Goal: Communication & Community: Answer question/provide support

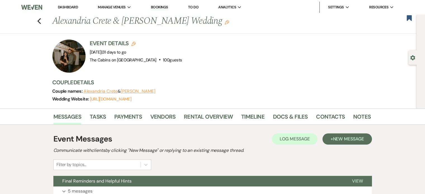
click at [70, 7] on link "Dashboard" at bounding box center [68, 7] width 20 height 5
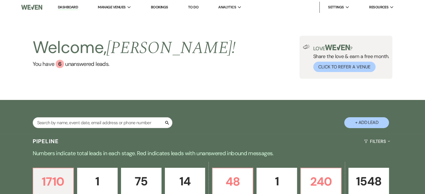
click at [376, 128] on button "+ Add Lead" at bounding box center [366, 122] width 45 height 11
select select "580"
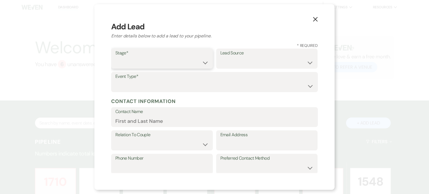
click at [149, 65] on select "Inquiry Follow Up Tour Requested Tour Confirmed Toured Proposal Sent Booked Lost" at bounding box center [161, 62] width 93 height 11
click at [201, 68] on select "Inquiry Follow Up Tour Requested Tour Confirmed Toured Proposal Sent Booked Lost" at bounding box center [161, 62] width 93 height 11
click at [161, 68] on select "Inquiry Follow Up Tour Requested Tour Confirmed Toured Proposal Sent Booked Lost" at bounding box center [161, 62] width 93 height 11
click at [146, 68] on select "Inquiry Follow Up Tour Requested Tour Confirmed Toured Proposal Sent Booked Lost" at bounding box center [161, 62] width 93 height 11
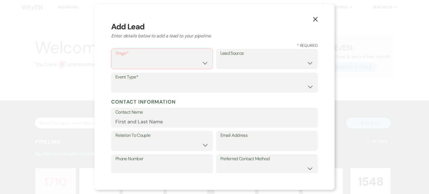
click at [138, 56] on label "Stage*" at bounding box center [162, 53] width 93 height 8
click at [199, 67] on select "Inquiry Follow Up Tour Requested Tour Confirmed Toured Proposal Sent Booked Lost" at bounding box center [162, 63] width 93 height 11
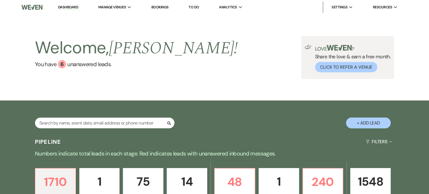
select select "580"
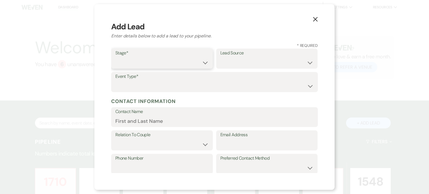
click at [131, 68] on select "Inquiry Follow Up Tour Requested Tour Confirmed Toured Proposal Sent Booked Lost" at bounding box center [161, 62] width 93 height 11
select select "2"
click at [115, 64] on select "Inquiry Follow Up Tour Requested Tour Confirmed Toured Proposal Sent Booked Lost" at bounding box center [161, 62] width 93 height 11
click at [220, 68] on select "Weven Venue Website Instagram Facebook Pinterest Google The Knot Wedding Wire H…" at bounding box center [266, 62] width 93 height 11
select select "5"
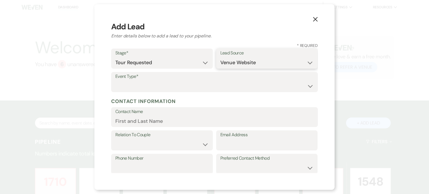
click at [220, 68] on select "Weven Venue Website Instagram Facebook Pinterest Google The Knot Wedding Wire H…" at bounding box center [266, 62] width 93 height 11
click at [135, 92] on select "Wedding Anniversary Party Baby Shower Bachelorette / Bachelor Party Birthday Pa…" at bounding box center [214, 86] width 198 height 11
select select "1"
click at [115, 92] on select "Wedding Anniversary Party Baby Shower Bachelorette / Bachelor Party Birthday Pa…" at bounding box center [214, 86] width 198 height 11
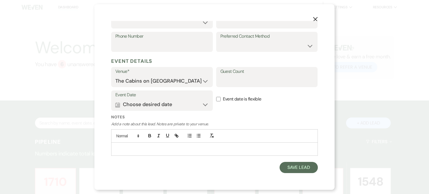
scroll to position [187, 0]
click at [143, 146] on p at bounding box center [215, 149] width 198 height 6
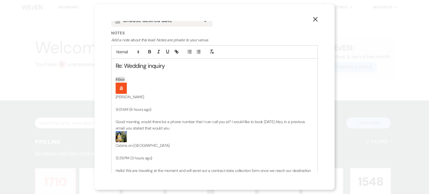
scroll to position [242, 0]
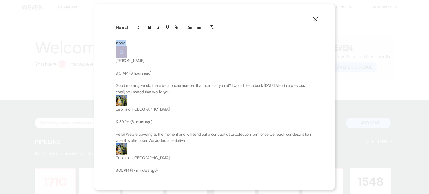
drag, startPoint x: 119, startPoint y: 99, endPoint x: 132, endPoint y: 117, distance: 21.8
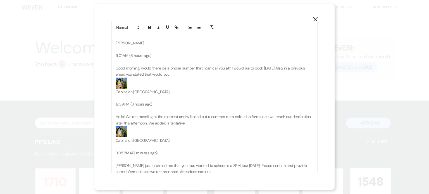
drag, startPoint x: 116, startPoint y: 106, endPoint x: 145, endPoint y: 106, distance: 28.8
click at [145, 46] on p "ashlee phillips" at bounding box center [215, 43] width 198 height 6
copy span "ashlee phillips"
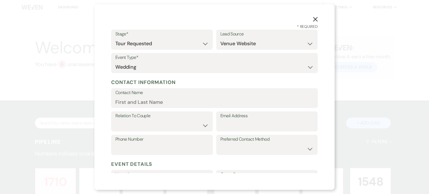
scroll to position [0, 0]
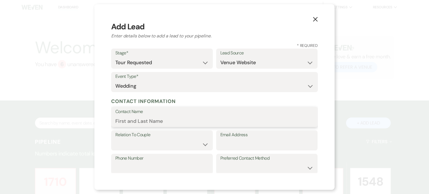
click at [131, 126] on input "Contact Name" at bounding box center [214, 121] width 198 height 11
paste input "ashlee phillips"
click at [119, 126] on input "ashlee phillips" at bounding box center [214, 121] width 198 height 11
click at [141, 126] on input "Ashlee phillips" at bounding box center [214, 121] width 198 height 11
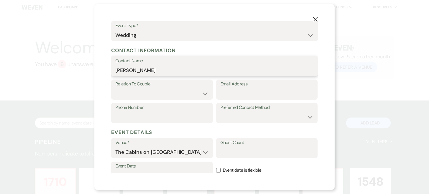
scroll to position [84, 0]
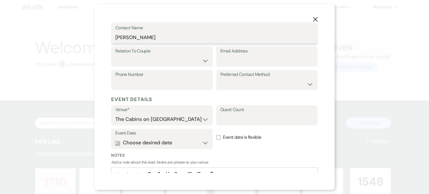
type input "Ashlee Phillips"
click at [146, 66] on select "Couple Planner Parent of Couple Family Member Friend Other" at bounding box center [161, 60] width 93 height 11
select select "1"
click at [115, 66] on select "Couple Planner Parent of Couple Family Member Friend Other" at bounding box center [161, 60] width 93 height 11
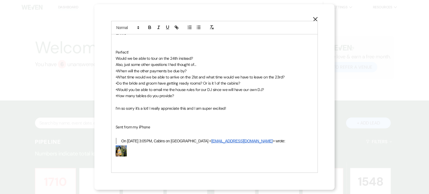
scroll to position [503, 0]
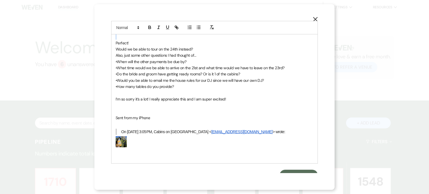
drag, startPoint x: 122, startPoint y: 80, endPoint x: 122, endPoint y: 109, distance: 29.6
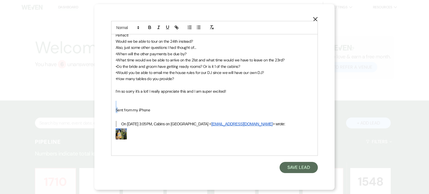
drag, startPoint x: 117, startPoint y: 153, endPoint x: 118, endPoint y: 164, distance: 11.5
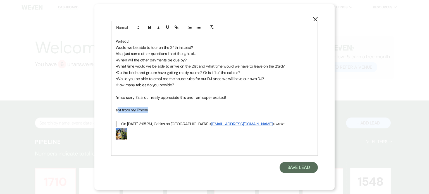
drag, startPoint x: 117, startPoint y: 153, endPoint x: 160, endPoint y: 154, distance: 42.5
click at [160, 113] on p "ent from my iPhone" at bounding box center [215, 110] width 198 height 6
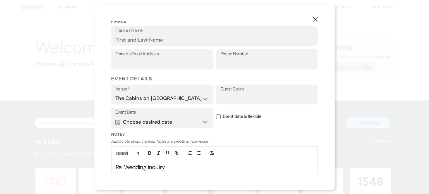
scroll to position [175, 0]
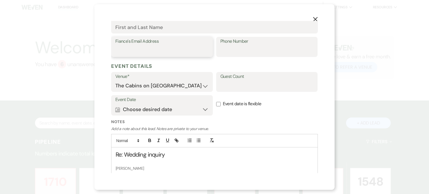
click at [130, 56] on input "Fiance's Email Address" at bounding box center [161, 51] width 93 height 11
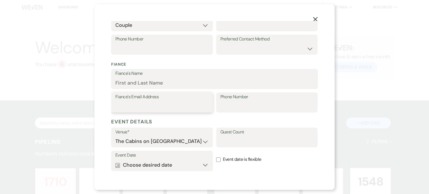
scroll to position [119, 0]
click at [229, 31] on input "Email Address" at bounding box center [266, 25] width 93 height 11
paste input "ashlee_phillips13@yahoo.com"
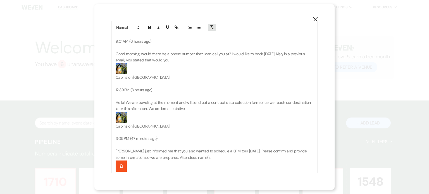
scroll to position [259, 0]
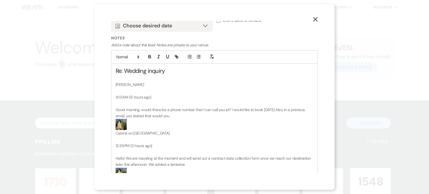
type input "ashlee_phillips13@yahoo.com"
click at [206, 31] on button "Calendar Choose desired date Expand" at bounding box center [161, 25] width 93 height 11
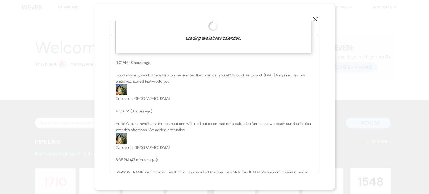
scroll to position [293, 0]
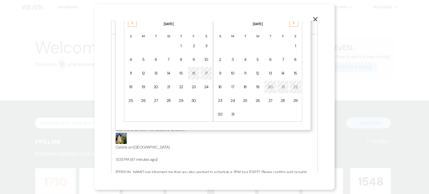
click at [132, 24] on icon "Previous" at bounding box center [132, 22] width 3 height 3
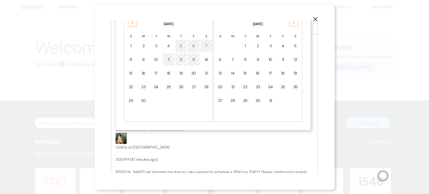
click at [132, 24] on icon "Previous" at bounding box center [132, 22] width 3 height 3
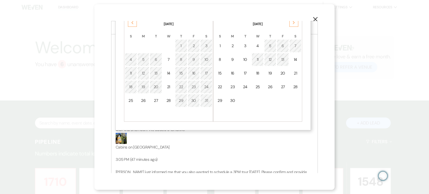
click at [132, 24] on icon "Previous" at bounding box center [132, 22] width 3 height 3
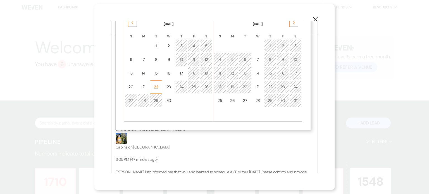
click at [157, 90] on div "22" at bounding box center [156, 87] width 5 height 6
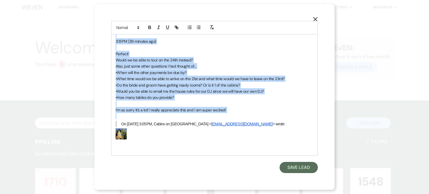
scroll to position [537, 0]
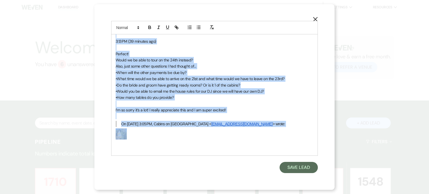
drag, startPoint x: 116, startPoint y: 82, endPoint x: 128, endPoint y: 130, distance: 49.0
click at [128, 130] on div "Re: Wedding inquiry ashlee phillips 9:01 AM (6 hours ago) Good morning, would t…" at bounding box center [214, 9] width 206 height 294
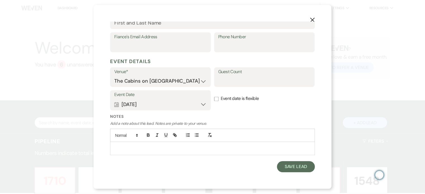
scroll to position [257, 0]
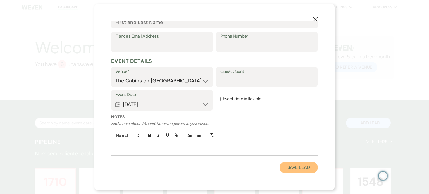
click at [290, 168] on button "Save Lead" at bounding box center [298, 167] width 38 height 11
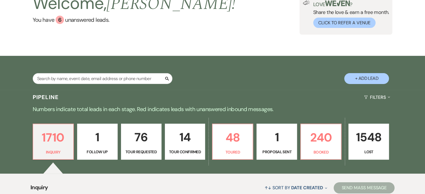
scroll to position [84, 0]
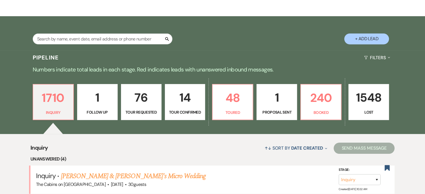
click at [138, 107] on p "76" at bounding box center [141, 97] width 33 height 19
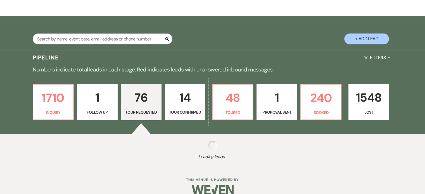
select select "2"
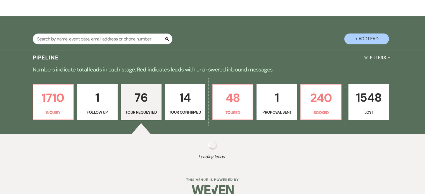
select select "2"
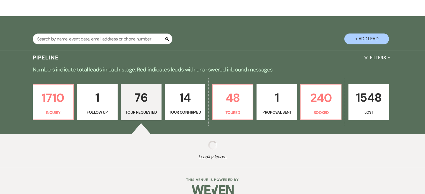
select select "2"
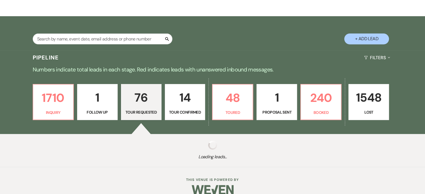
select select "2"
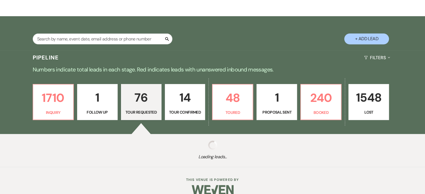
select select "2"
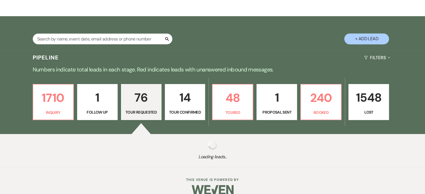
select select "2"
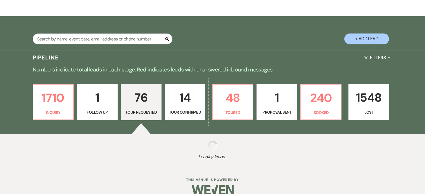
select select "2"
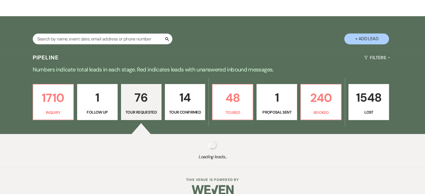
select select "2"
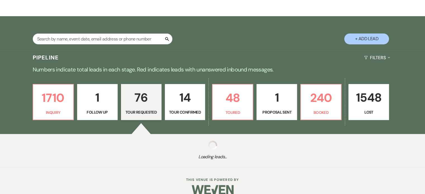
select select "2"
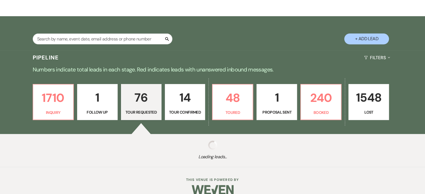
select select "2"
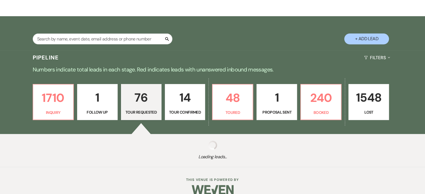
select select "2"
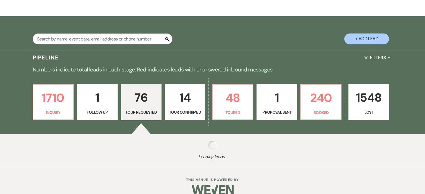
select select "2"
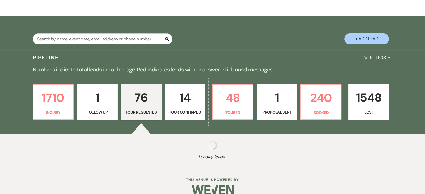
select select "2"
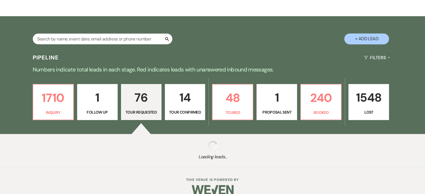
select select "2"
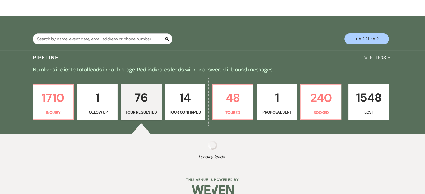
select select "2"
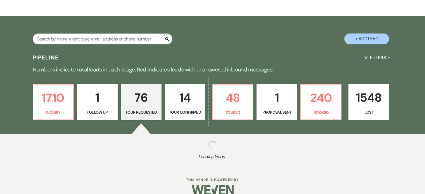
select select "2"
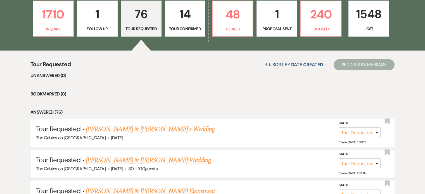
scroll to position [223, 0]
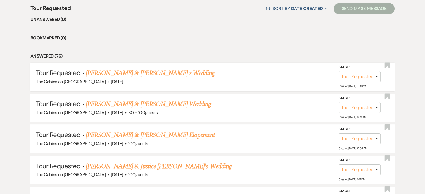
click at [135, 78] on link "Ashlee Phillips & Fiance's Wedding" at bounding box center [150, 73] width 129 height 10
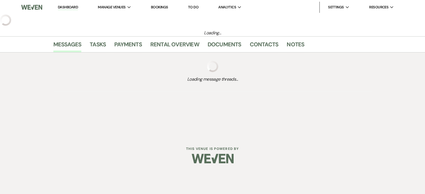
select select "2"
select select "5"
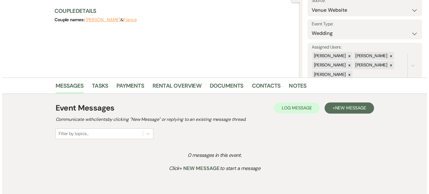
scroll to position [104, 0]
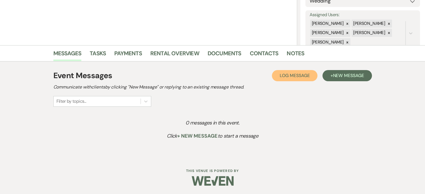
click at [279, 73] on span "Log Message" at bounding box center [294, 76] width 30 height 6
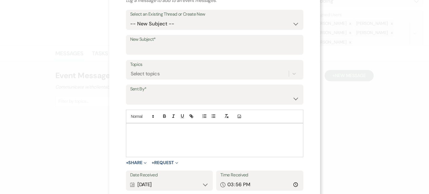
scroll to position [35, 0]
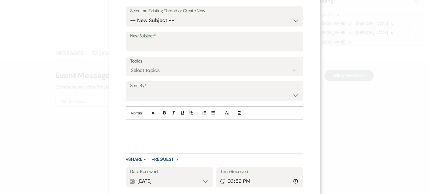
click at [158, 130] on p at bounding box center [214, 126] width 168 height 6
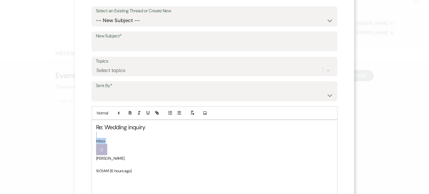
drag, startPoint x: 101, startPoint y: 156, endPoint x: 106, endPoint y: 176, distance: 21.3
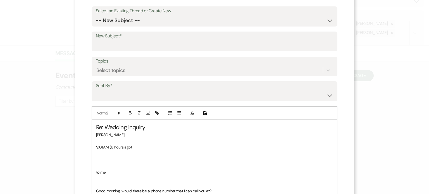
click at [96, 144] on p at bounding box center [214, 141] width 237 height 6
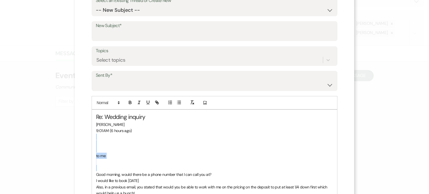
drag, startPoint x: 96, startPoint y: 166, endPoint x: 96, endPoint y: 190, distance: 24.0
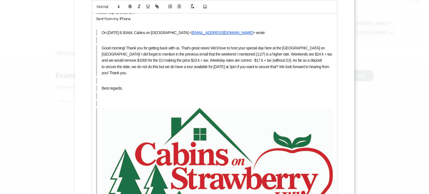
scroll to position [300, 0]
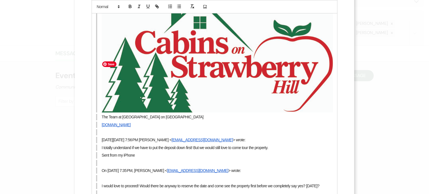
click at [111, 70] on img "﻿ ﻿" at bounding box center [217, 54] width 231 height 116
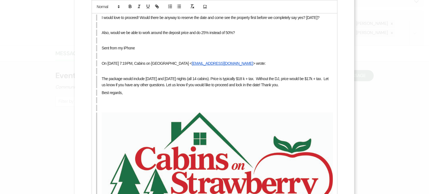
scroll to position [412, 0]
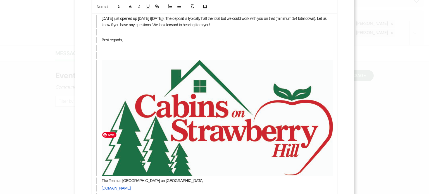
scroll to position [691, 0]
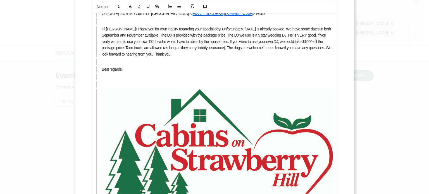
scroll to position [802, 0]
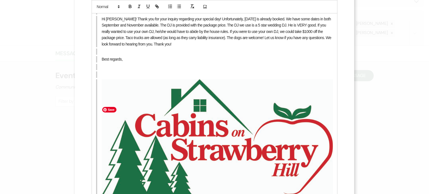
click at [325, 139] on img "﻿ ﻿" at bounding box center [217, 137] width 231 height 116
click at [333, 143] on div "Re: Wedding inquiry ashlee phillips 9:01 AM (6 hours ago) Good morning, would t…" at bounding box center [214, 164] width 245 height 1624
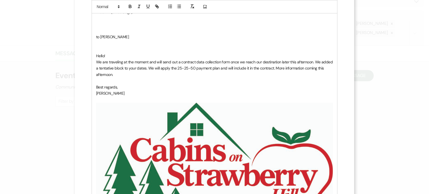
scroll to position [970, 0]
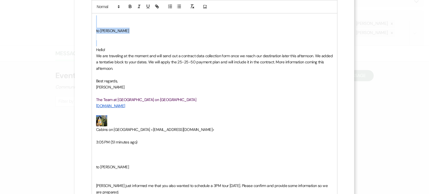
drag, startPoint x: 91, startPoint y: 59, endPoint x: 94, endPoint y: 32, distance: 27.3
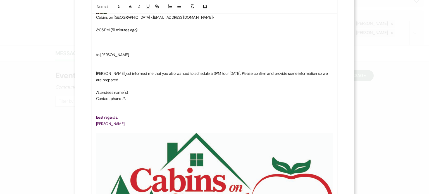
scroll to position [1082, 0]
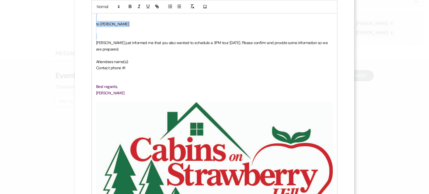
drag, startPoint x: 103, startPoint y: 52, endPoint x: 99, endPoint y: 24, distance: 28.2
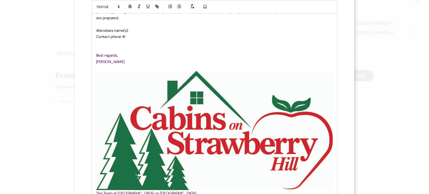
click at [97, 52] on p at bounding box center [214, 49] width 237 height 6
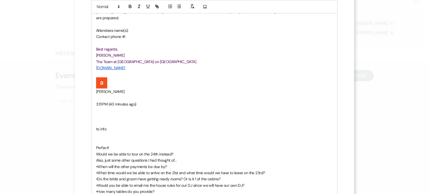
scroll to position [1193, 0]
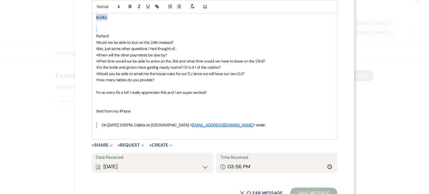
drag, startPoint x: 101, startPoint y: 47, endPoint x: 96, endPoint y: 22, distance: 25.6
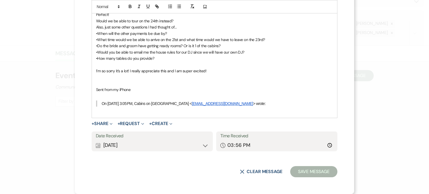
scroll to position [1110, 0]
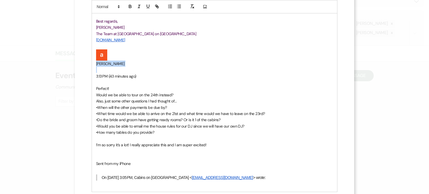
drag, startPoint x: 99, startPoint y: 85, endPoint x: 96, endPoint y: 66, distance: 19.2
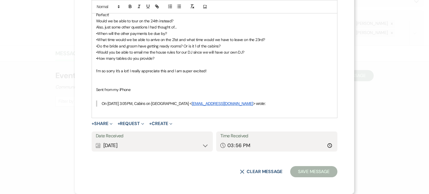
click at [96, 80] on p at bounding box center [214, 83] width 237 height 6
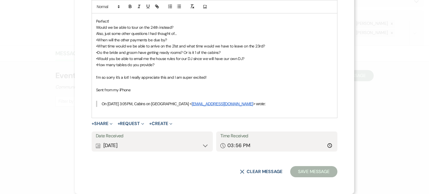
scroll to position [1182, 0]
click at [101, 93] on p at bounding box center [214, 96] width 237 height 6
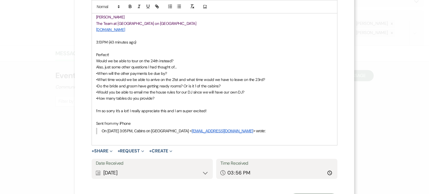
scroll to position [1176, 0]
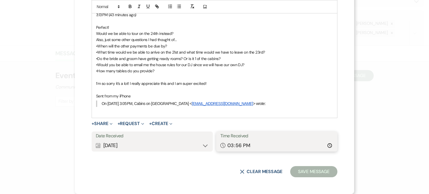
click at [239, 140] on input "15:56" at bounding box center [276, 145] width 113 height 11
type input "15:13"
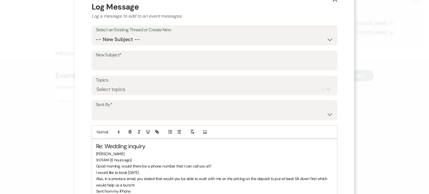
scroll to position [0, 0]
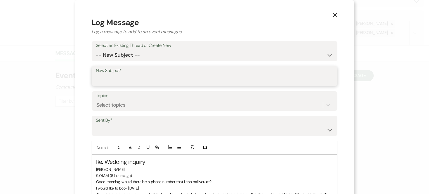
click at [103, 85] on input "New Subject*" at bounding box center [214, 80] width 237 height 11
type input "Wedding Inquiry"
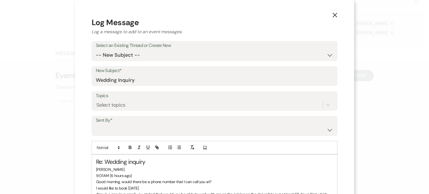
click at [102, 125] on label "Sent By*" at bounding box center [214, 120] width 237 height 8
click at [102, 135] on select "Amanda (info@azcabins.com) Rick (rick@azcabins.com) Jason (jason@azcabins.com) …" at bounding box center [214, 130] width 237 height 11
select select "contact-371071"
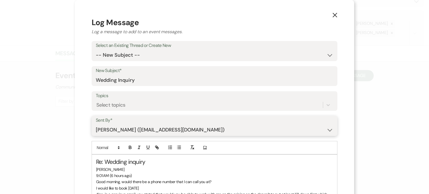
click at [96, 135] on select "Amanda (info@azcabins.com) Rick (rick@azcabins.com) Jason (jason@azcabins.com) …" at bounding box center [214, 130] width 237 height 11
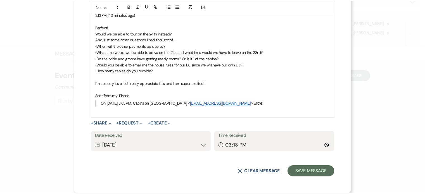
scroll to position [1176, 0]
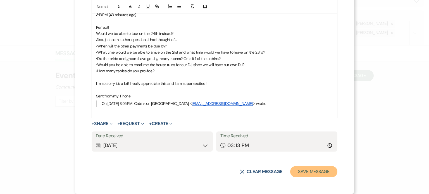
click at [306, 171] on button "Save Message" at bounding box center [313, 171] width 47 height 11
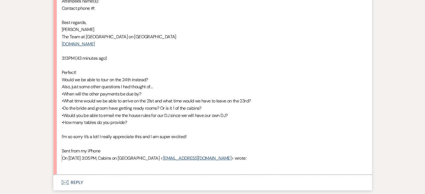
scroll to position [1268, 0]
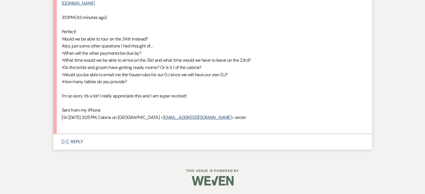
click at [94, 143] on button "Envelope Reply" at bounding box center [212, 142] width 318 height 16
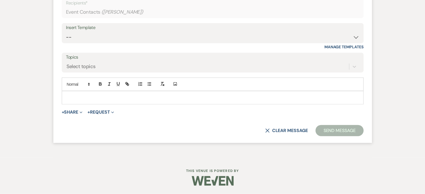
scroll to position [1398, 0]
click at [87, 101] on p at bounding box center [212, 98] width 293 height 6
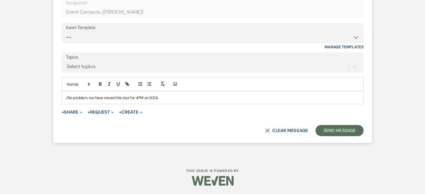
click at [86, 101] on p "/No problem, we have moved the tour for 4PM on 8/24." at bounding box center [212, 98] width 293 height 6
drag, startPoint x: 107, startPoint y: 140, endPoint x: 84, endPoint y: 142, distance: 23.8
click at [84, 104] on div "No problem, we have moved the tour for 4PM on 8/24." at bounding box center [212, 97] width 301 height 13
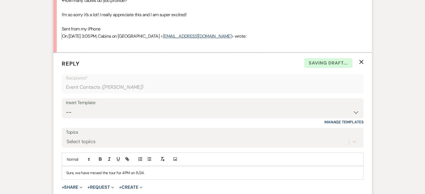
scroll to position [1287, 0]
drag, startPoint x: 82, startPoint y: 33, endPoint x: 156, endPoint y: 60, distance: 79.0
copy div "When will the other payments be due by? •What time would we be able to arrive o…"
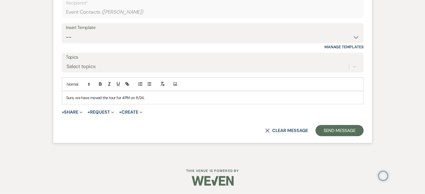
scroll to position [1447, 0]
click at [177, 95] on p "Sure, we have moved the tour for 4PM on 8/24." at bounding box center [212, 98] width 293 height 6
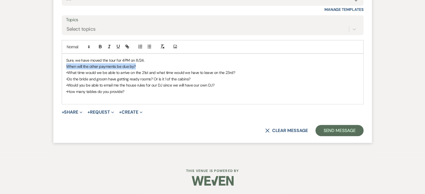
drag, startPoint x: 84, startPoint y: 97, endPoint x: 159, endPoint y: 97, distance: 74.8
click at [159, 70] on p "When will the other payments be due by?" at bounding box center [212, 66] width 293 height 6
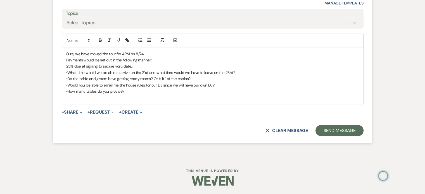
click at [133, 69] on span "25% due at signing to secure yoru date.," at bounding box center [99, 66] width 66 height 5
click at [152, 69] on p "25% due at signing to secure your date.," at bounding box center [212, 66] width 293 height 6
drag, startPoint x: 252, startPoint y: 109, endPoint x: 80, endPoint y: 111, distance: 172.3
click at [80, 104] on div "Sure, we have moved the tour for 4PM on 8/24. Payments would be set out in the …" at bounding box center [212, 75] width 301 height 57
drag, startPoint x: 160, startPoint y: 116, endPoint x: 167, endPoint y: 116, distance: 7.0
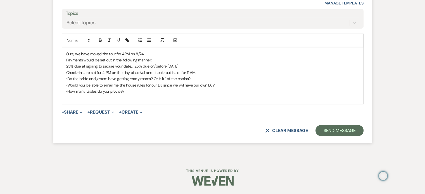
click at [160, 81] on span "•Do the bride and groom have getting ready rooms? Or is it 1 of the cabins?" at bounding box center [128, 78] width 124 height 5
drag, startPoint x: 216, startPoint y: 118, endPoint x: 81, endPoint y: 116, distance: 134.6
click at [81, 104] on div "Sure, we have moved the tour for 4PM on 8/24. Payments would be set out in the …" at bounding box center [212, 75] width 301 height 57
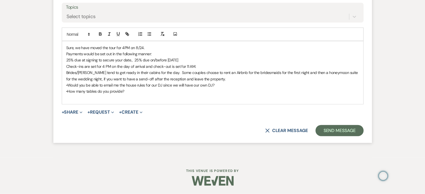
drag, startPoint x: 235, startPoint y: 129, endPoint x: 81, endPoint y: 132, distance: 153.6
click at [81, 104] on div "Sure, we have moved the tour for 4PM on 8/24. Payments would be set out in the …" at bounding box center [212, 72] width 301 height 63
drag, startPoint x: 151, startPoint y: 135, endPoint x: 79, endPoint y: 137, distance: 72.1
click at [80, 105] on div "Sure, we have moved the tour for 4PM on 8/24. Payments would be set out in the …" at bounding box center [213, 73] width 302 height 64
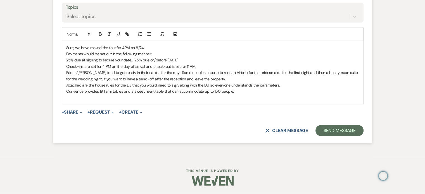
click at [164, 101] on p at bounding box center [212, 98] width 293 height 6
drag, startPoint x: 261, startPoint y: 135, endPoint x: 77, endPoint y: 97, distance: 188.2
click at [77, 97] on form "Reply X Saving draft... Recipients* Event Contacts ( Ashlee Phillips ) Insert T…" at bounding box center [212, 35] width 318 height 215
click at [152, 37] on icon "button" at bounding box center [149, 34] width 5 height 5
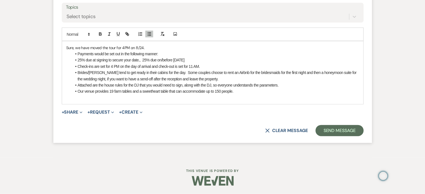
click at [98, 62] on span "25% due at signing to secure your date., 25% due on/before 12/31/2025" at bounding box center [131, 60] width 107 height 4
click at [98, 70] on li "Check-ins are set for 4 PM on the day of arrival and check-out is set for 11 AM." at bounding box center [215, 66] width 287 height 6
click at [85, 63] on span "25% due at signing to secure your date., 25% due on/before 12/31/2025" at bounding box center [122, 60] width 112 height 5
click at [142, 35] on line "button" at bounding box center [141, 35] width 2 height 0
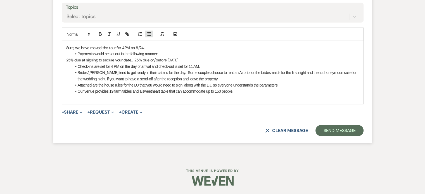
click at [152, 37] on icon "button" at bounding box center [149, 34] width 5 height 5
click at [181, 57] on li "Payments would be set out in the following manner:" at bounding box center [215, 54] width 287 height 6
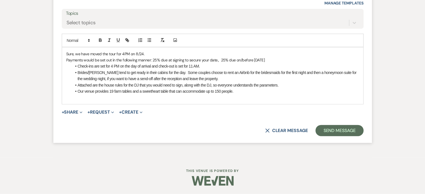
click at [82, 95] on div "Sure, we have moved the tour for 4PM on 8/24. Payments would be set out in the …" at bounding box center [212, 75] width 301 height 57
click at [152, 43] on icon "button" at bounding box center [149, 40] width 5 height 5
click at [83, 114] on button "+ Share Expand" at bounding box center [72, 112] width 21 height 4
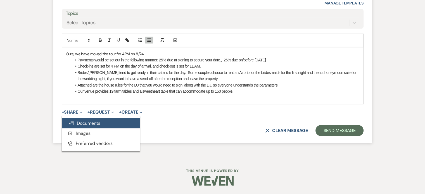
click at [98, 126] on span "Doc Upload Documents" at bounding box center [84, 123] width 32 height 6
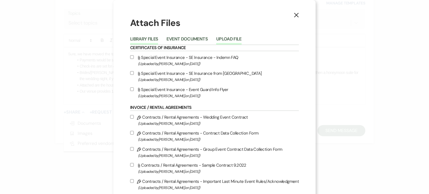
click at [242, 45] on button "Upload File" at bounding box center [228, 41] width 25 height 8
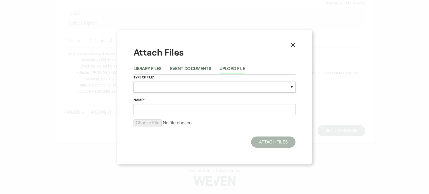
click at [159, 83] on select "Special Event Insurance Vendor Certificate of Insurance Contracts / Rental Agre…" at bounding box center [214, 87] width 162 height 11
select select "61"
click at [133, 82] on select "Special Event Insurance Vendor Certificate of Insurance Contracts / Rental Agre…" at bounding box center [214, 87] width 162 height 11
click at [154, 115] on input "Name*" at bounding box center [214, 109] width 162 height 11
type input "DJ House Rules"
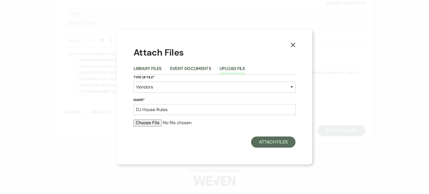
click at [145, 126] on input "file" at bounding box center [214, 122] width 162 height 7
type input "C:\fakepath\DJ Vendor Policy Agreement.pdf"
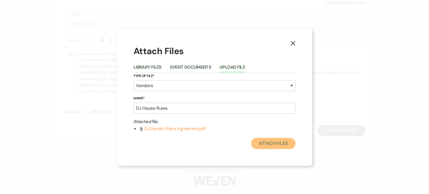
click at [281, 149] on button "Attach Files" at bounding box center [273, 143] width 44 height 11
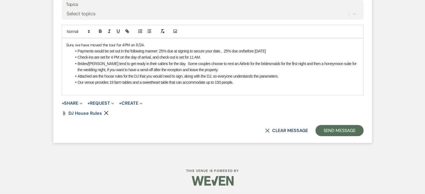
scroll to position [1502, 0]
click at [83, 39] on div "Sure, we have moved the tour for 4PM on 8/24. Payments would be set out in the …" at bounding box center [212, 67] width 301 height 57
click at [242, 79] on li "Our venue offers 19 farm tables and a sweetheart table, accommodating up to 150…" at bounding box center [215, 82] width 287 height 6
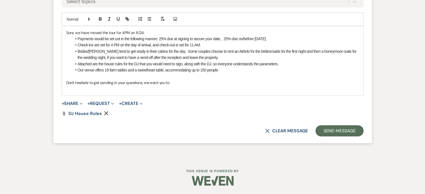
click at [118, 86] on p "Don't hesitate to get sending in your questions, we want you to" at bounding box center [212, 83] width 293 height 6
click at [193, 86] on p "Don't hesitate to keep sending in your questions, we want you to" at bounding box center [212, 83] width 293 height 6
drag, startPoint x: 164, startPoint y: 87, endPoint x: 200, endPoint y: 87, distance: 35.7
click at [200, 86] on p "Don't hesitate to keep sending in your questions, we want you to" at bounding box center [212, 83] width 293 height 6
click at [188, 85] on p "Don't hesitate to keep sending in your questions. Please provode some informati…" at bounding box center [212, 83] width 293 height 6
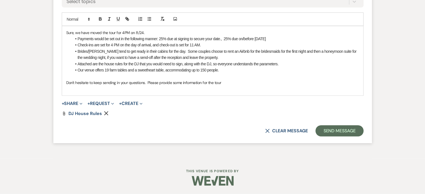
click at [240, 86] on p "Don't hesitate to keep sending in your questions. Please provide some informati…" at bounding box center [212, 83] width 293 height 6
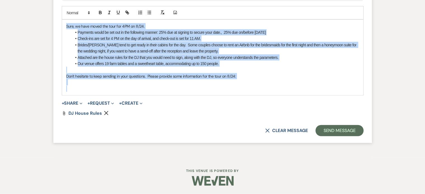
drag, startPoint x: 104, startPoint y: 97, endPoint x: 75, endPoint y: 30, distance: 72.7
click at [75, 30] on form "Reply X Saving draft... Recipients* Event Contacts ( Ashlee Phillips ) Insert T…" at bounding box center [212, 24] width 318 height 237
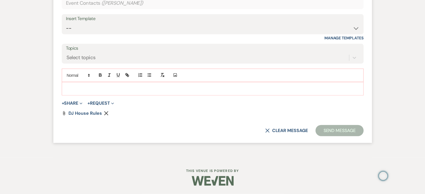
scroll to position [1402, 0]
click at [92, 34] on select "-- Initial Inquiry Response Tour Request Response Follow Up Copy of Initial Inq…" at bounding box center [212, 28] width 293 height 11
select select "2121"
click at [84, 34] on select "-- Initial Inquiry Response Tour Request Response Follow Up Copy of Initial Inq…" at bounding box center [212, 28] width 293 height 11
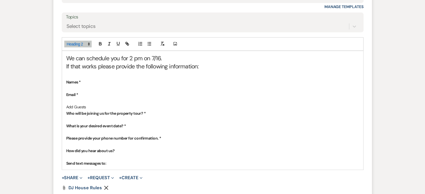
click at [85, 63] on h2 "We can schedule you for 2 pm on 7/16." at bounding box center [212, 58] width 293 height 8
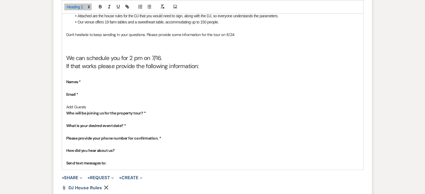
scroll to position [1467, 0]
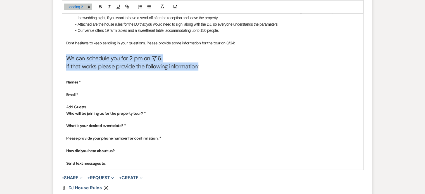
drag, startPoint x: 82, startPoint y: 136, endPoint x: 219, endPoint y: 147, distance: 138.1
click at [219, 147] on div "Sure, we have moved the tour for 4PM on 8/24. Payments would be set out in the …" at bounding box center [212, 78] width 301 height 183
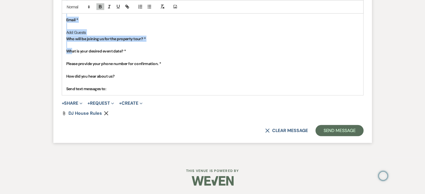
scroll to position [1551, 0]
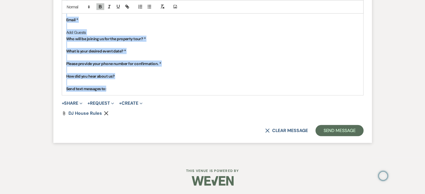
drag, startPoint x: 83, startPoint y: 71, endPoint x: 126, endPoint y: 135, distance: 77.2
click at [126, 95] on div "Sure, we have moved the tour for 4PM on 8/24. Payments would be set out in the …" at bounding box center [212, 16] width 301 height 159
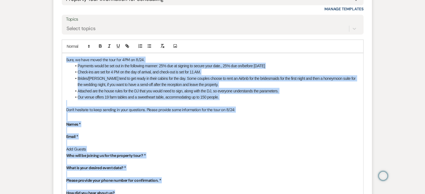
scroll to position [1383, 0]
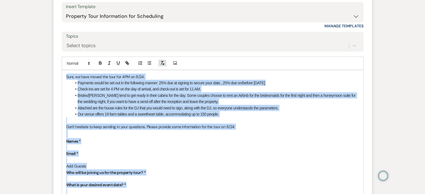
click at [165, 66] on icon "button" at bounding box center [162, 63] width 5 height 5
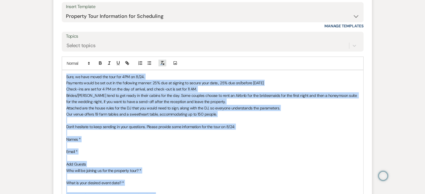
scroll to position [1493, 0]
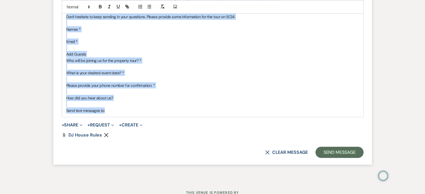
click at [126, 45] on p "Email *" at bounding box center [212, 42] width 293 height 6
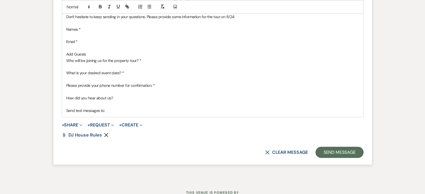
drag, startPoint x: 84, startPoint y: 52, endPoint x: 252, endPoint y: 84, distance: 170.1
click at [252, 84] on div "Sure, we have moved the tour for 4PM on 8/24. Payments would be set out in the …" at bounding box center [212, 38] width 301 height 157
click at [152, 9] on icon "button" at bounding box center [149, 6] width 5 height 5
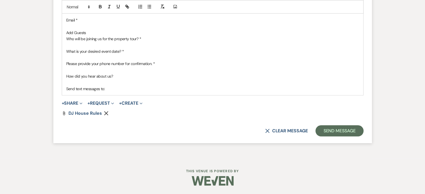
scroll to position [1549, 0]
click at [89, 86] on p at bounding box center [212, 83] width 293 height 6
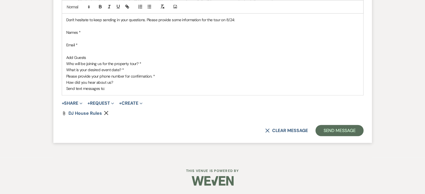
click at [118, 54] on p at bounding box center [212, 51] width 293 height 6
click at [111, 61] on p "Add Guests" at bounding box center [212, 57] width 293 height 6
click at [150, 73] on p "What is your desired event date? *" at bounding box center [212, 70] width 293 height 6
click at [315, 131] on button "Send Message" at bounding box center [339, 130] width 48 height 11
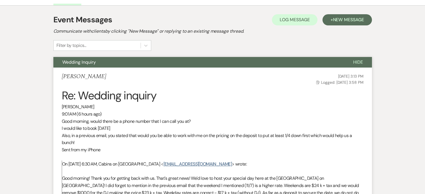
scroll to position [0, 0]
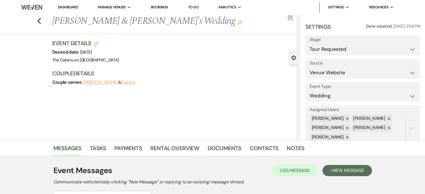
click at [70, 7] on link "Dashboard" at bounding box center [68, 7] width 20 height 5
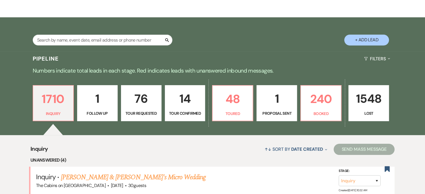
scroll to position [140, 0]
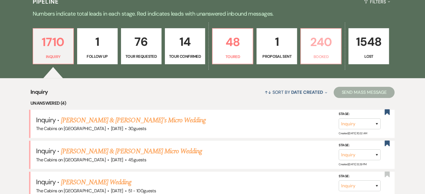
click at [322, 51] on p "240" at bounding box center [320, 42] width 33 height 19
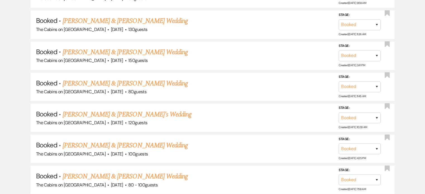
scroll to position [1005, 0]
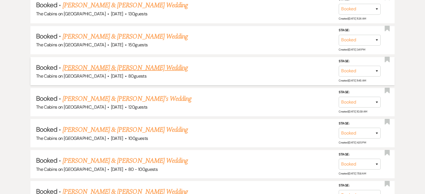
click at [143, 73] on link "Emily Daigneault & Brandon Kuhn's Wedding" at bounding box center [125, 68] width 125 height 10
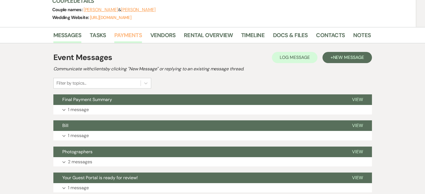
scroll to position [84, 0]
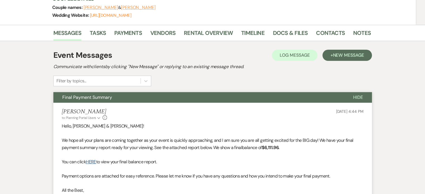
click at [107, 115] on h5 "[PERSON_NAME]" at bounding box center [85, 111] width 46 height 7
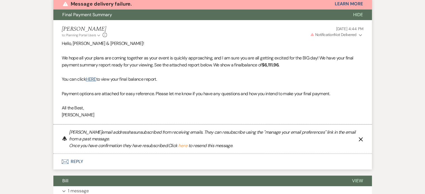
scroll to position [42, 0]
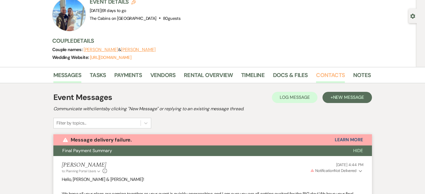
click at [345, 81] on link "Contacts" at bounding box center [330, 77] width 29 height 12
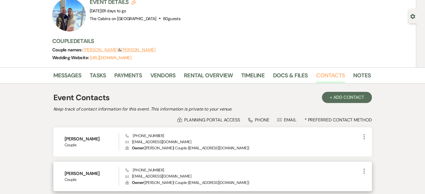
scroll to position [25, 0]
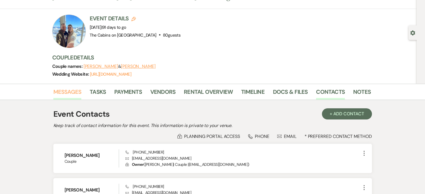
click at [82, 98] on link "Messages" at bounding box center [67, 93] width 28 height 12
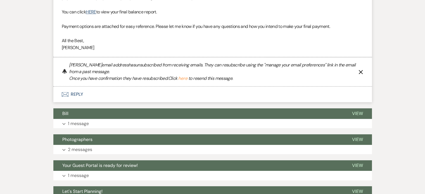
scroll to position [248, 0]
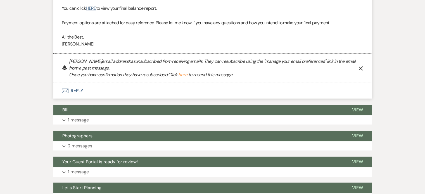
click at [358, 71] on icon "X" at bounding box center [360, 68] width 4 height 4
